Goal: Task Accomplishment & Management: Use online tool/utility

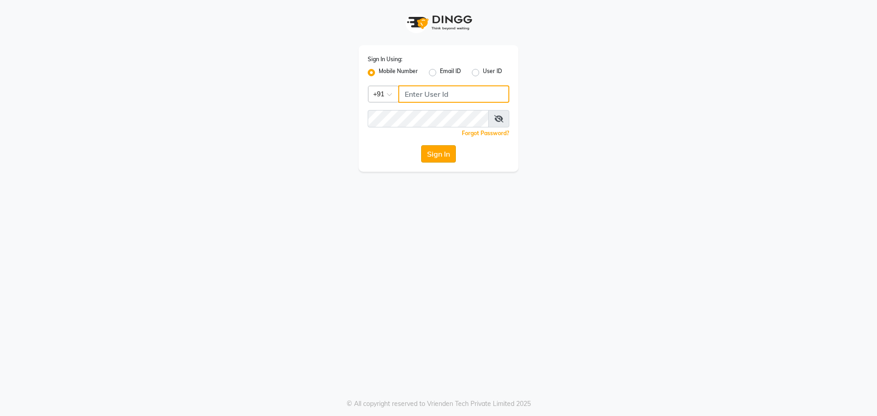
type input "9041009111"
click at [431, 154] on button "Sign In" at bounding box center [438, 153] width 35 height 17
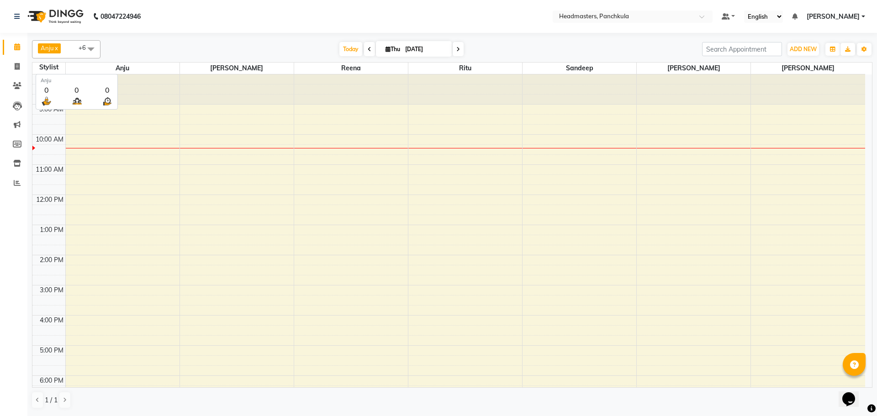
click at [83, 63] on span "Anju" at bounding box center [123, 68] width 114 height 11
click at [87, 48] on span at bounding box center [91, 48] width 18 height 17
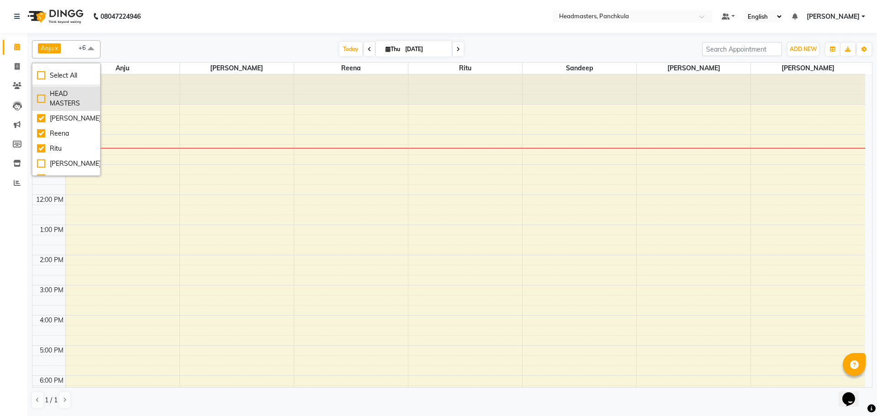
scroll to position [46, 0]
click at [44, 117] on div "Reena" at bounding box center [66, 117] width 58 height 10
checkbox input "false"
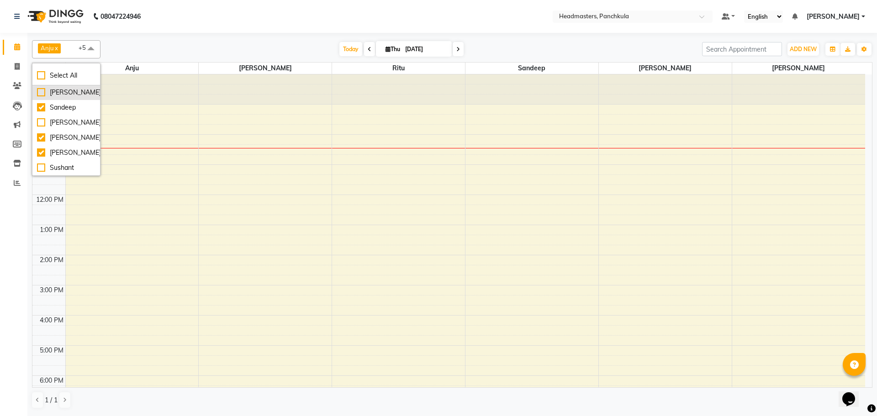
scroll to position [110, 0]
click at [43, 136] on div "[PERSON_NAME]" at bounding box center [66, 138] width 58 height 10
checkbox input "false"
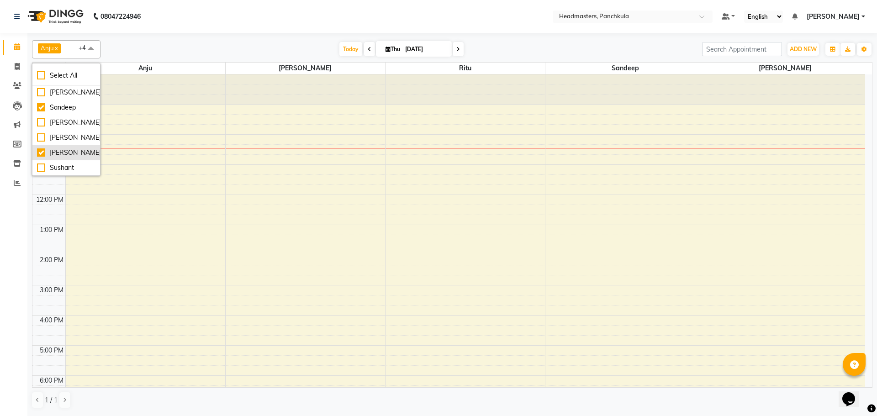
click at [44, 154] on div "[PERSON_NAME]" at bounding box center [66, 153] width 58 height 10
checkbox input "false"
click at [267, 12] on nav "08047224946 Select Location × Headmasters, Panchkula Default Panel My Panel Eng…" at bounding box center [438, 16] width 877 height 33
